Goal: Task Accomplishment & Management: Use online tool/utility

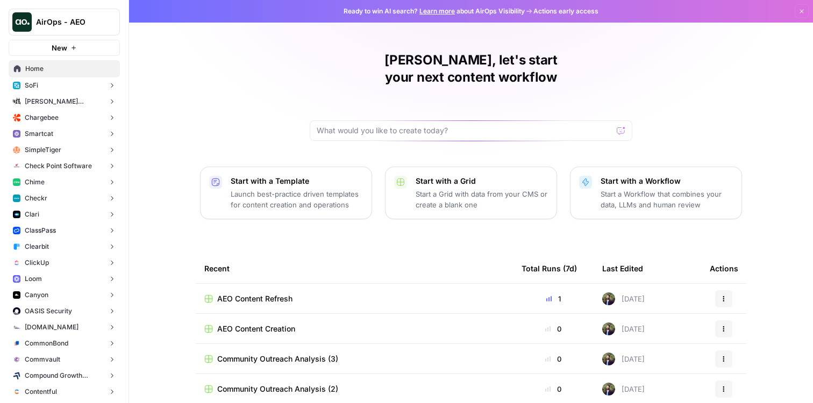
click at [667, 189] on p "Start a Workflow that combines your data, LLMs and human review" at bounding box center [666, 200] width 132 height 22
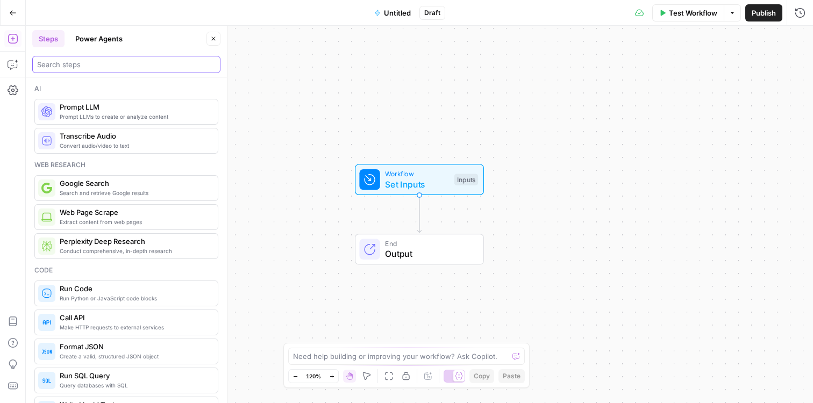
click at [148, 61] on input "search" at bounding box center [126, 64] width 178 height 11
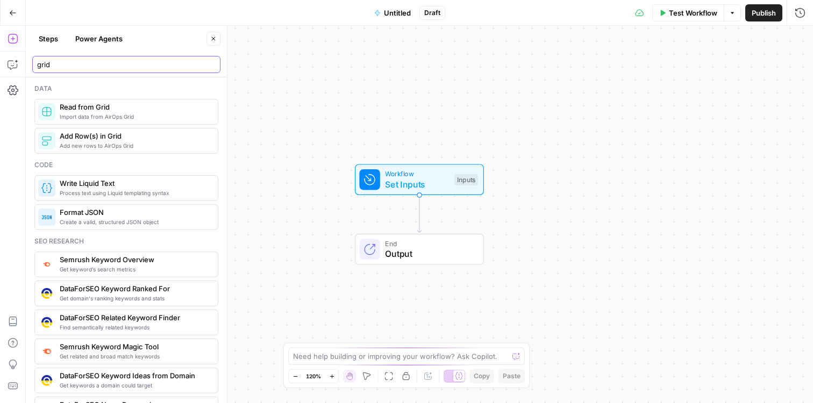
type input "grid"
click at [132, 118] on span "Import data from AirOps Grid" at bounding box center [134, 116] width 149 height 9
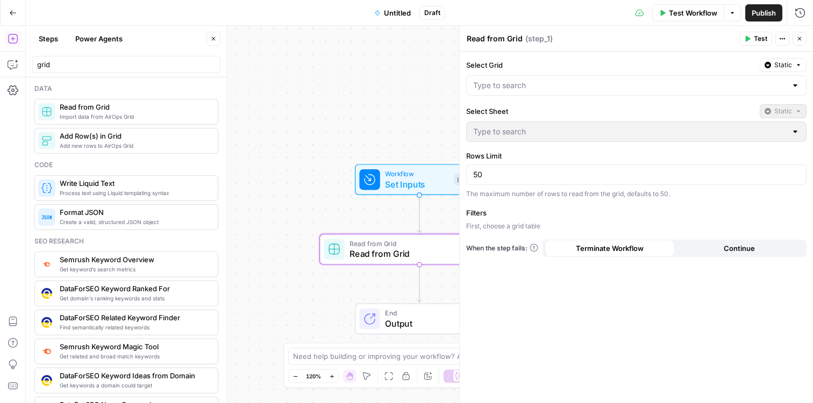
click at [805, 38] on button "Close" at bounding box center [799, 39] width 14 height 14
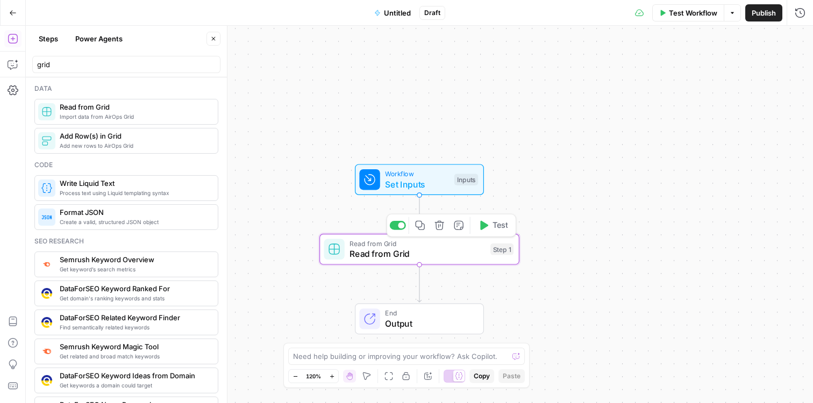
click at [439, 226] on icon "button" at bounding box center [438, 225] width 9 height 9
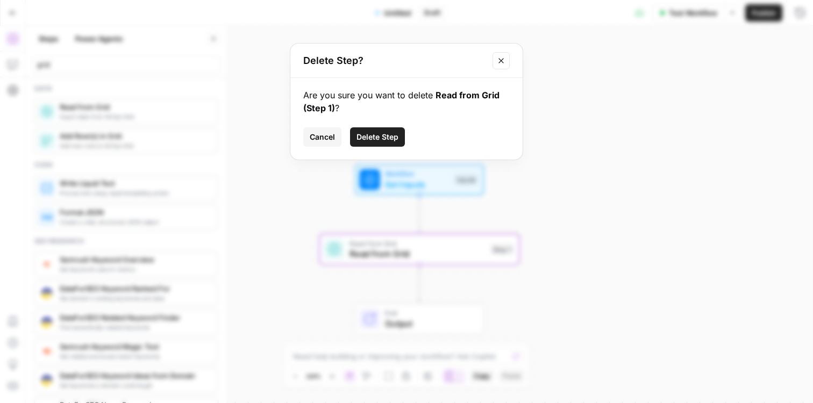
click at [370, 140] on span "Delete Step" at bounding box center [377, 137] width 42 height 11
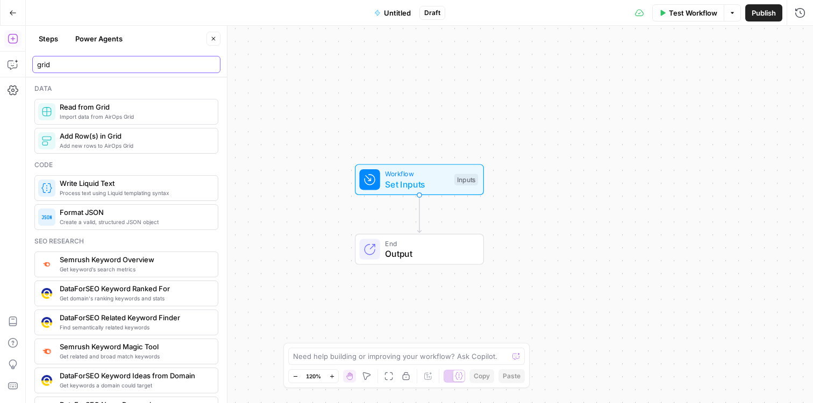
click at [212, 62] on input "grid" at bounding box center [126, 64] width 178 height 11
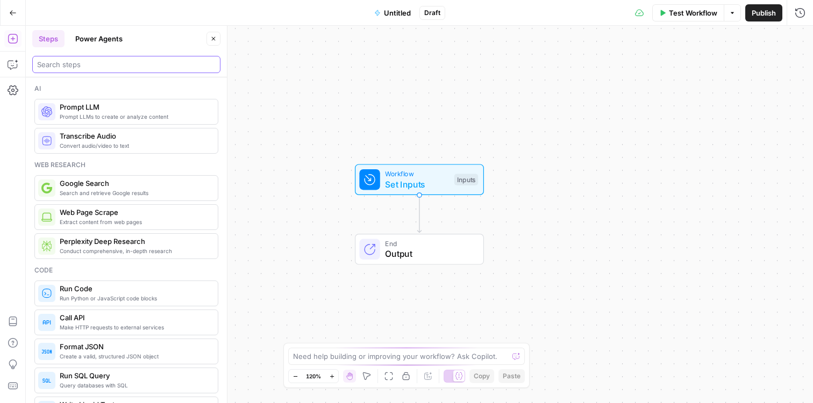
click at [105, 66] on input "search" at bounding box center [126, 64] width 178 height 11
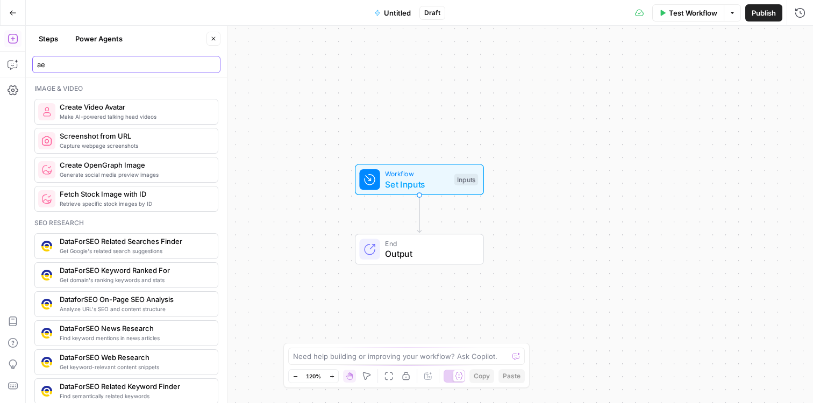
type input "a"
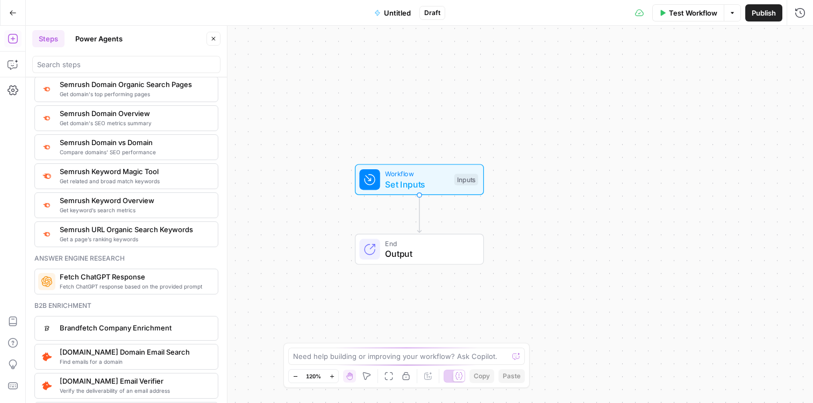
scroll to position [1295, 0]
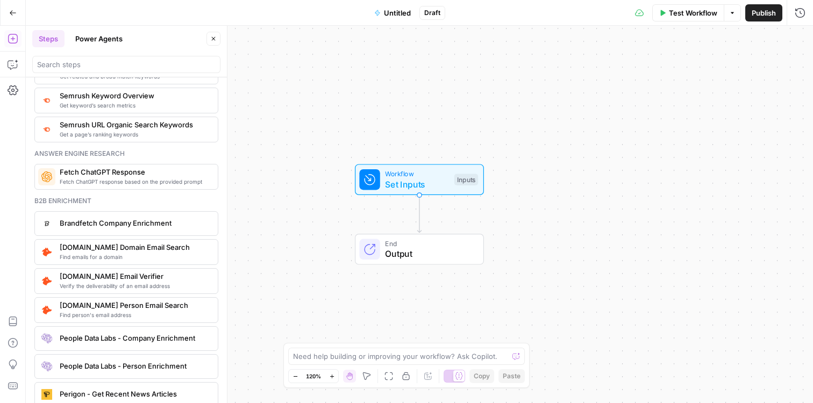
scroll to position [1387, 0]
